Goal: Find specific page/section: Find specific page/section

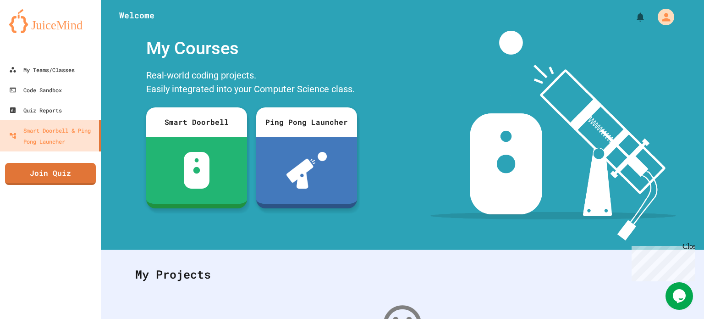
click at [644, 0] on html "We are updating our servers at 9:30PM EST [DATE]. [PERSON_NAME] should continue…" at bounding box center [352, 159] width 704 height 319
drag, startPoint x: 62, startPoint y: 67, endPoint x: 79, endPoint y: 70, distance: 16.7
click at [62, 67] on div "My Teams/Classes" at bounding box center [41, 69] width 67 height 11
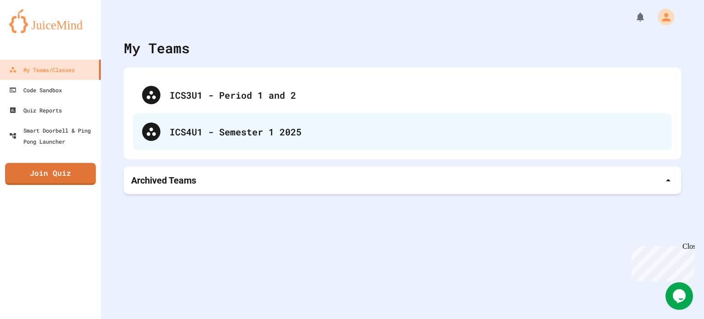
click at [242, 130] on div "ICS4U1 - Semester 1 2025" at bounding box center [416, 132] width 493 height 14
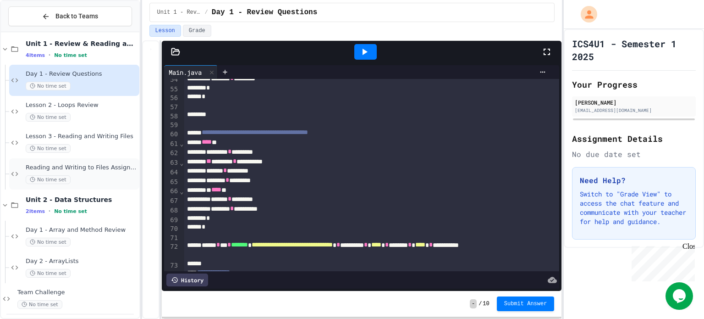
scroll to position [12, 0]
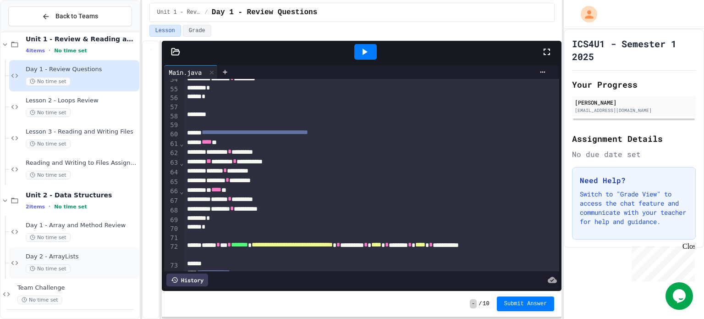
click at [90, 260] on div "Day 2 - ArrayLists No time set" at bounding box center [82, 263] width 112 height 20
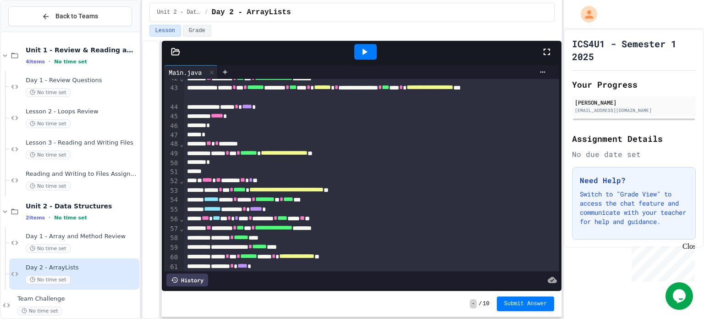
scroll to position [504, 0]
